Goal: Check status

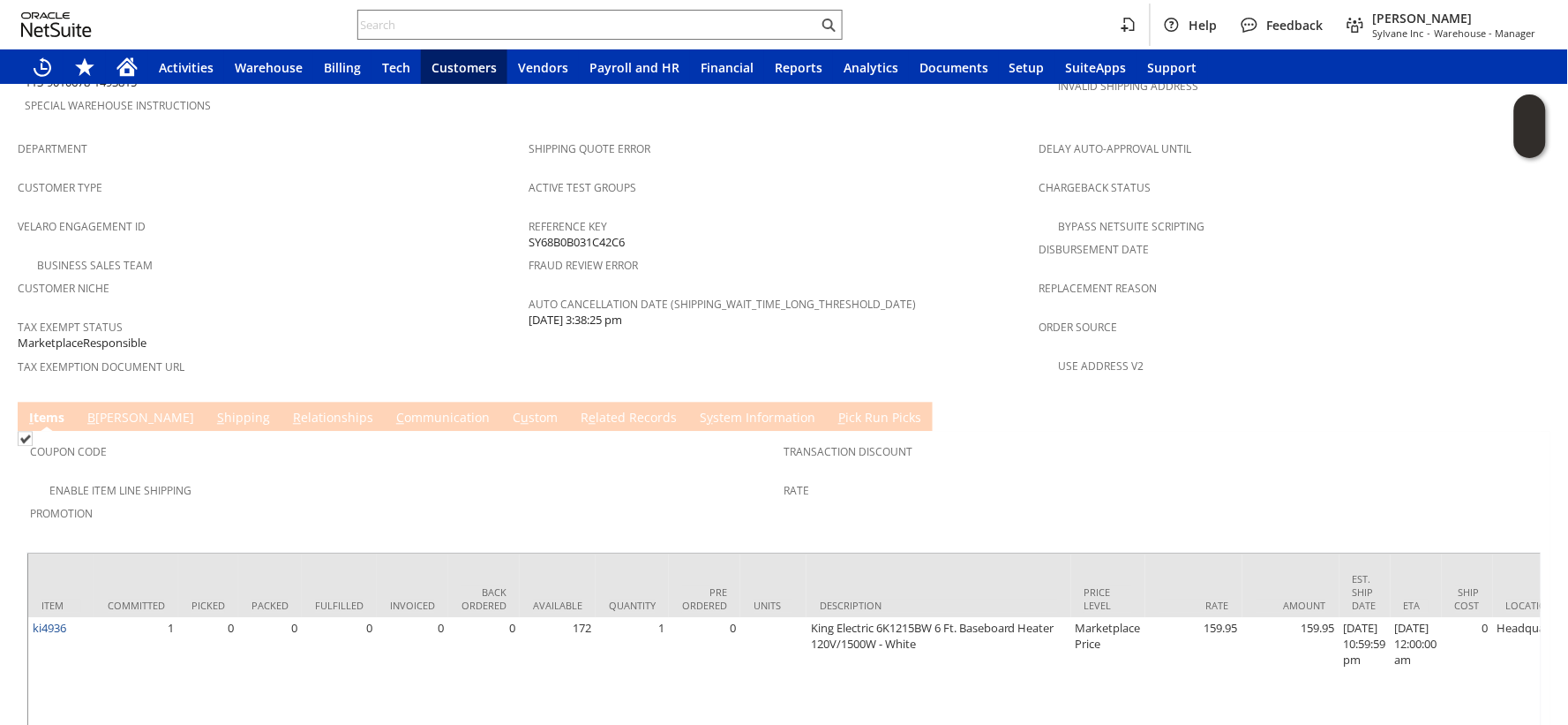
scroll to position [1136, 0]
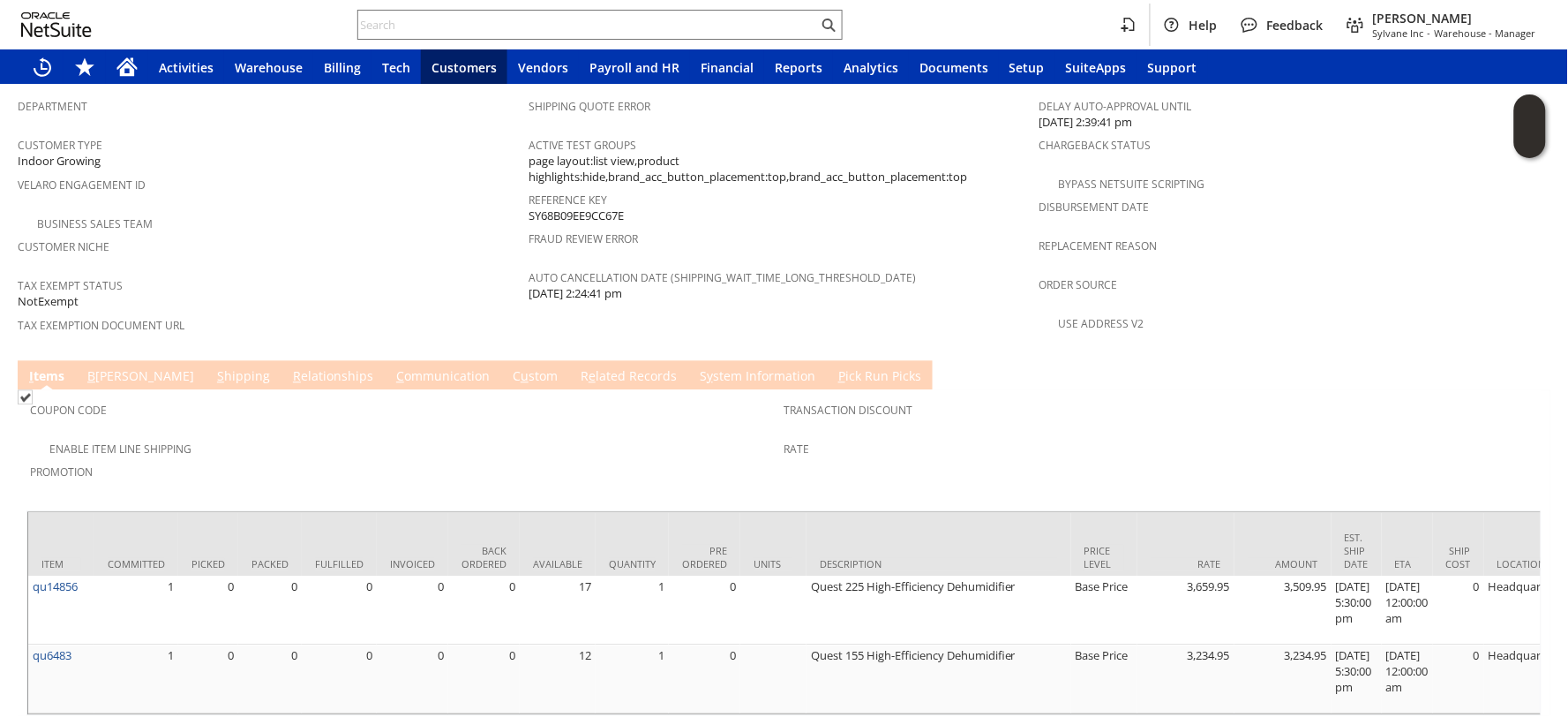
scroll to position [1126, 0]
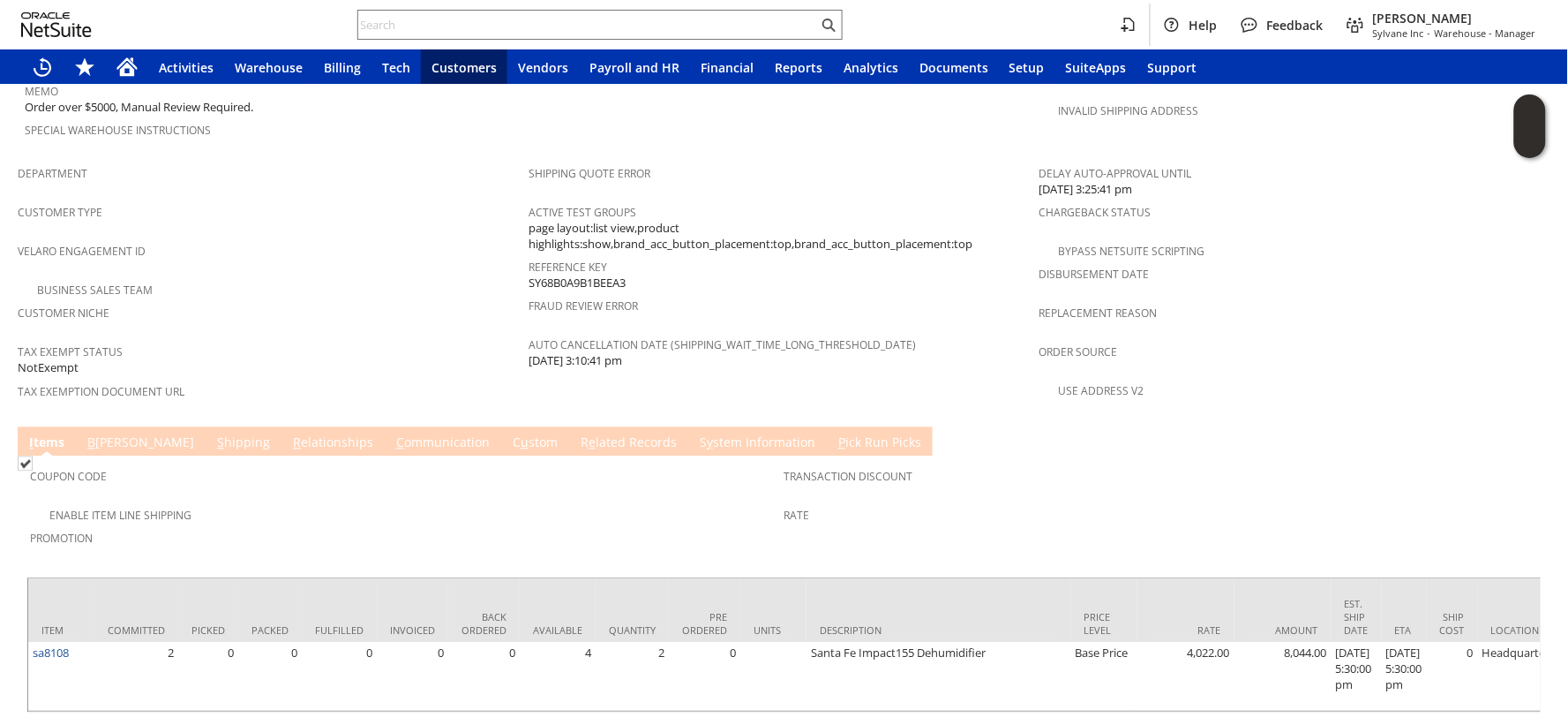
scroll to position [1058, 0]
